Goal: Information Seeking & Learning: Understand process/instructions

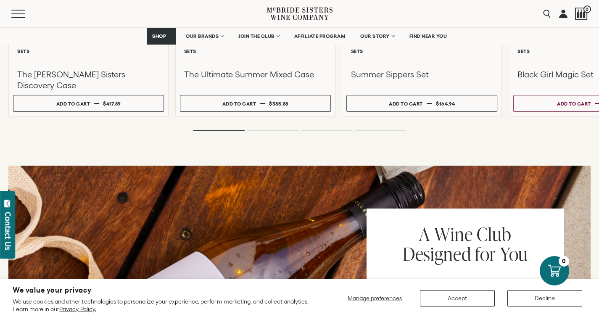
scroll to position [918, 0]
click at [547, 300] on button "Decline" at bounding box center [544, 298] width 75 height 16
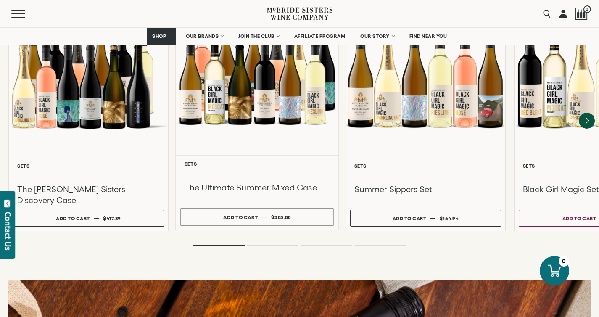
scroll to position [803, 0]
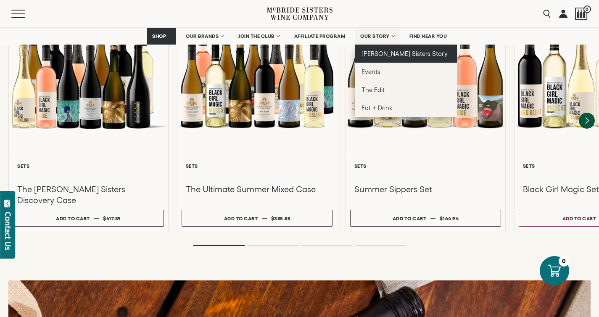
click at [375, 51] on span "[PERSON_NAME] Sisters Story" at bounding box center [405, 53] width 86 height 7
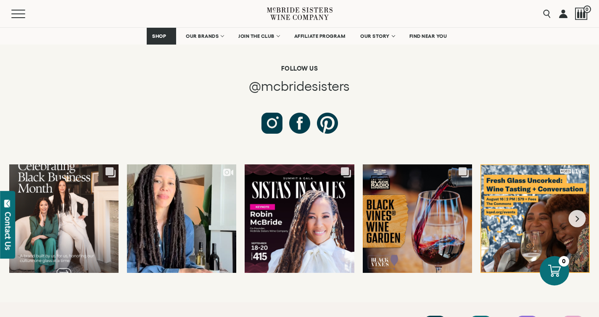
scroll to position [3167, 0]
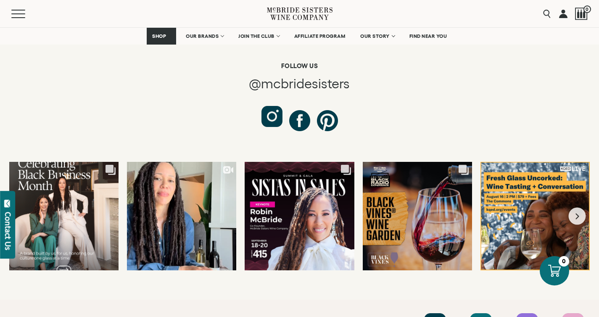
click at [272, 106] on div at bounding box center [271, 116] width 21 height 21
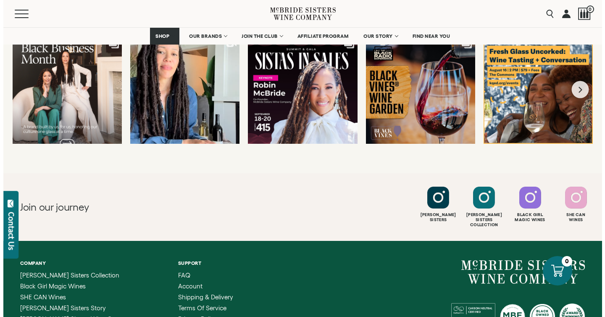
scroll to position [3200, 0]
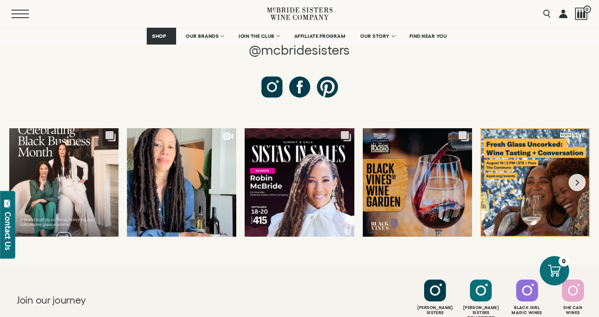
click at [24, 13] on button "Menu" at bounding box center [26, 14] width 30 height 8
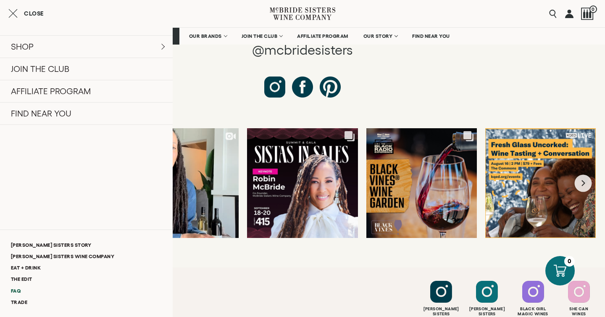
click at [15, 290] on link "FAQ" at bounding box center [86, 290] width 173 height 11
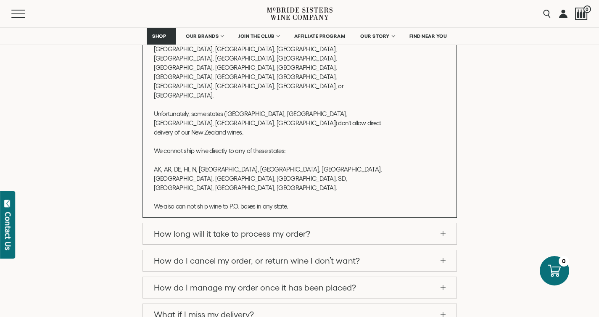
scroll to position [319, 0]
click at [441, 250] on link "How do I cancel my order, or return wine I don’t want?" at bounding box center [300, 260] width 314 height 21
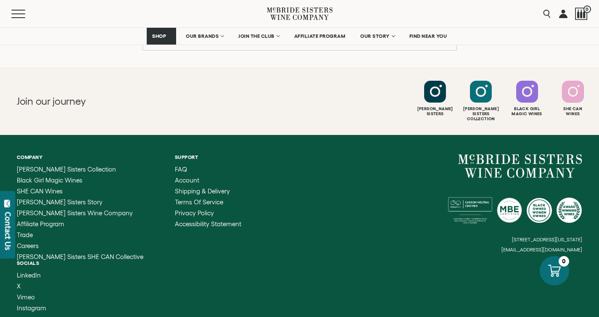
scroll to position [837, 0]
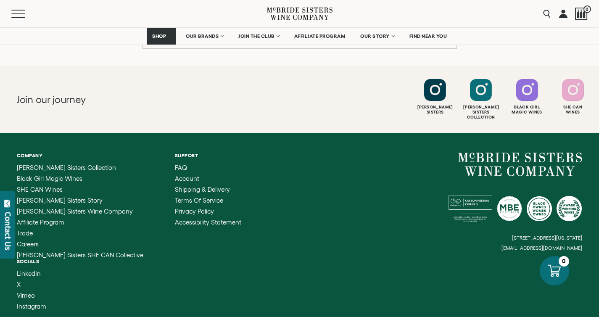
click at [41, 270] on span "LinkedIn" at bounding box center [29, 273] width 24 height 7
